Goal: Entertainment & Leisure: Consume media (video, audio)

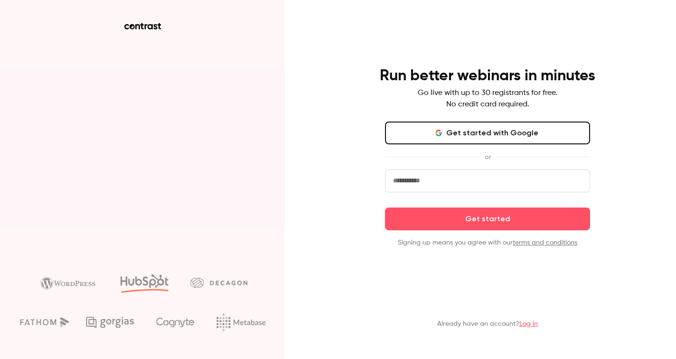
click at [527, 322] on link "Log in" at bounding box center [528, 324] width 19 height 7
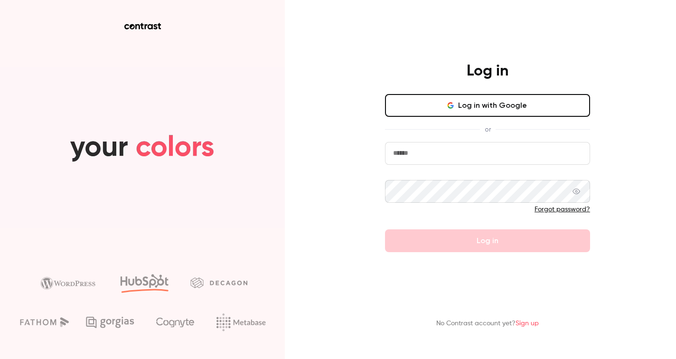
click at [516, 99] on button "Log in with Google" at bounding box center [487, 105] width 205 height 23
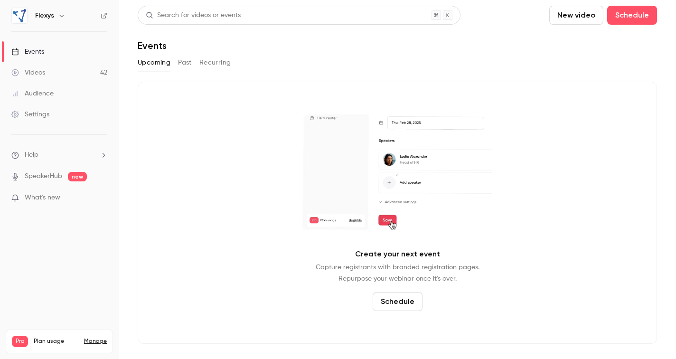
click at [46, 74] on link "Videos 42" at bounding box center [59, 72] width 119 height 21
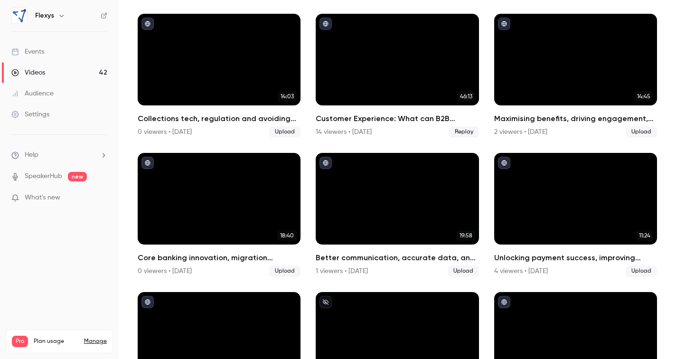
scroll to position [1042, 0]
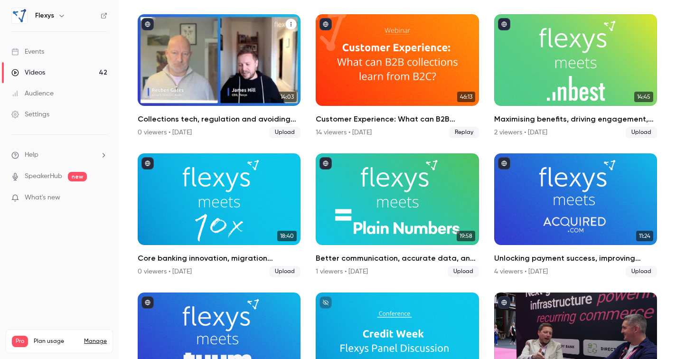
click at [234, 120] on h2 "Collections tech, regulation and avoiding implementation pitfalls: Flexys meets…" at bounding box center [219, 118] width 163 height 11
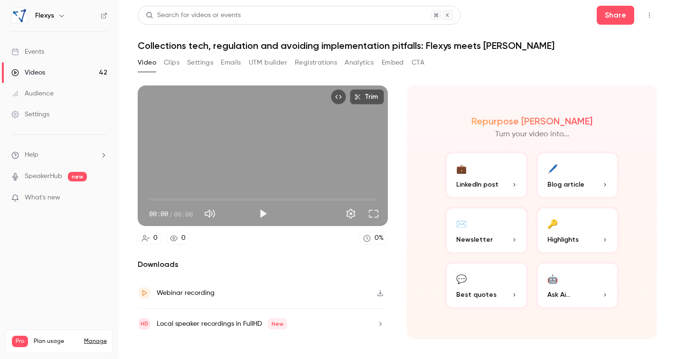
click at [175, 60] on button "Clips" at bounding box center [172, 62] width 16 height 15
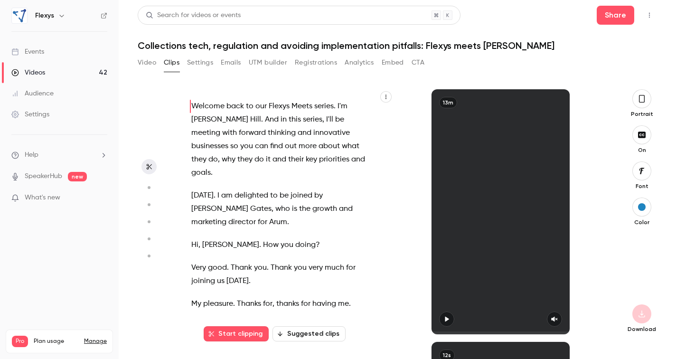
click at [261, 116] on span "." at bounding box center [262, 119] width 2 height 13
